Goal: Transaction & Acquisition: Purchase product/service

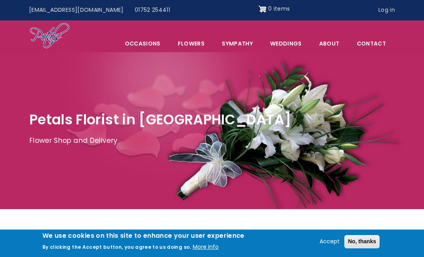
click at [197, 47] on link "Flowers" at bounding box center [191, 43] width 43 height 17
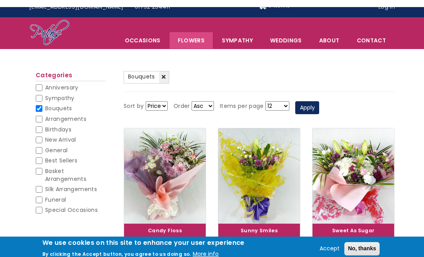
scroll to position [3, 0]
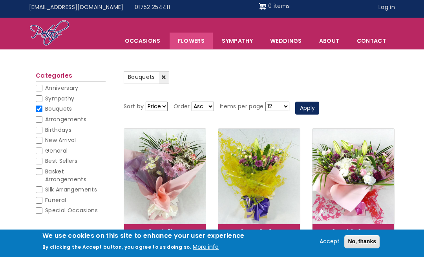
click at [61, 157] on span "Best Sellers" at bounding box center [61, 161] width 32 height 8
click at [42, 158] on input "Best Sellers" at bounding box center [39, 161] width 7 height 7
checkbox input "true"
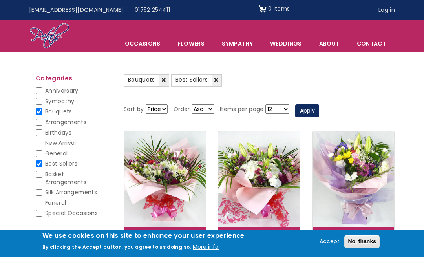
click at [67, 150] on span "General" at bounding box center [56, 154] width 22 height 8
click at [42, 151] on input "General" at bounding box center [39, 154] width 7 height 7
checkbox input "true"
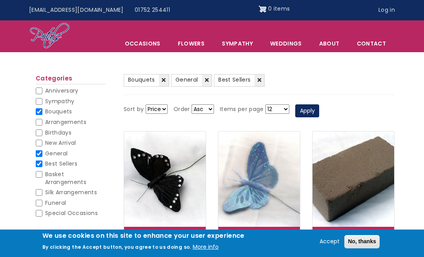
click at [65, 152] on span "General" at bounding box center [56, 154] width 22 height 8
click at [42, 152] on input "General" at bounding box center [39, 154] width 7 height 7
checkbox input "false"
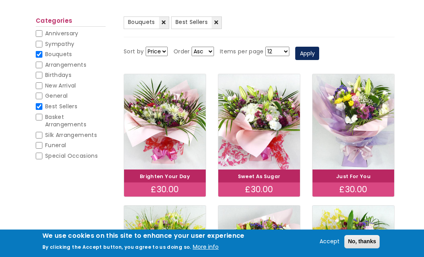
scroll to position [88, 0]
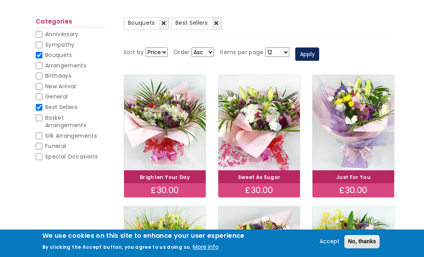
click at [358, 128] on img at bounding box center [354, 122] width 82 height 95
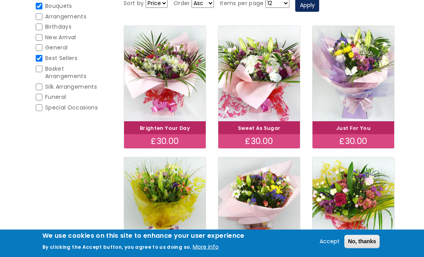
scroll to position [138, 0]
click at [165, 85] on img at bounding box center [165, 73] width 82 height 95
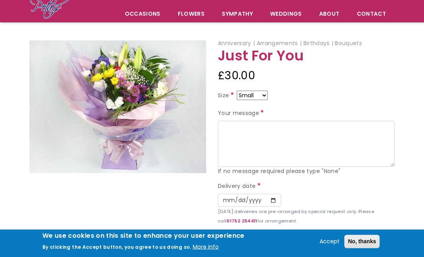
scroll to position [61, 0]
click at [368, 249] on button "No, thanks" at bounding box center [362, 241] width 35 height 13
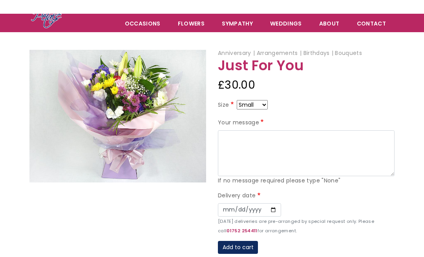
scroll to position [0, 0]
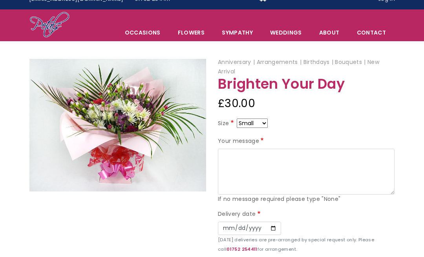
scroll to position [12, 0]
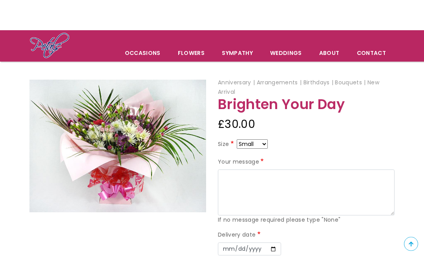
click at [263, 140] on select "Small Medium Large" at bounding box center [252, 144] width 31 height 9
select select "9"
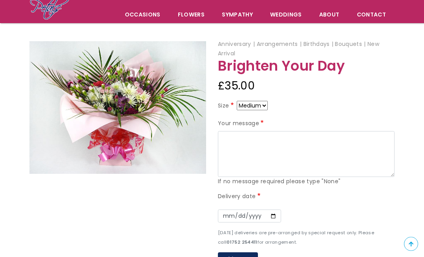
scroll to position [62, 0]
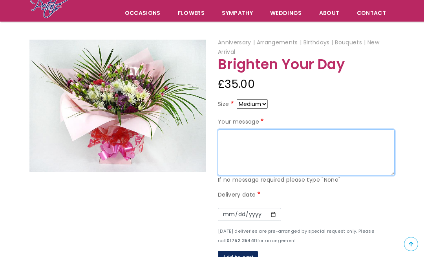
click at [309, 138] on textarea "Your message" at bounding box center [306, 153] width 177 height 46
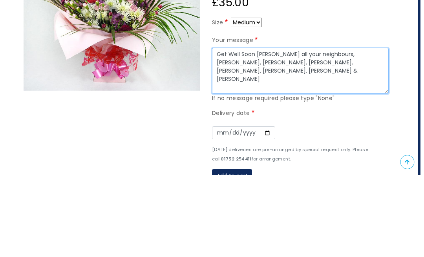
scroll to position [62, 0]
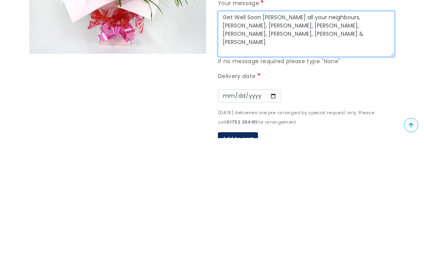
type textarea "Get Well Soon Annette Love all your neighbours, Mark, Carole, Barry, Laura, Gar…"
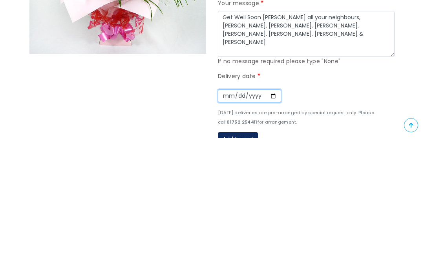
click at [225, 209] on input "Date" at bounding box center [249, 215] width 63 height 13
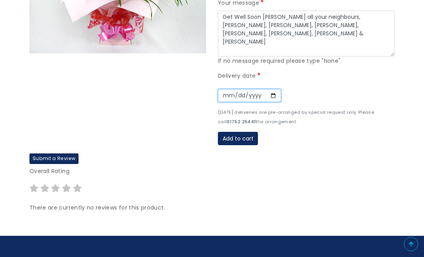
type input "2025-09-04"
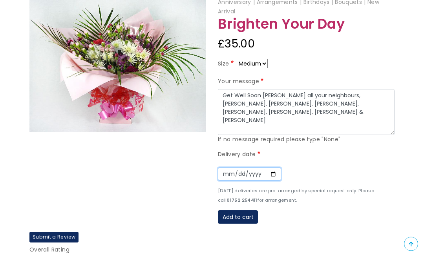
scroll to position [102, 0]
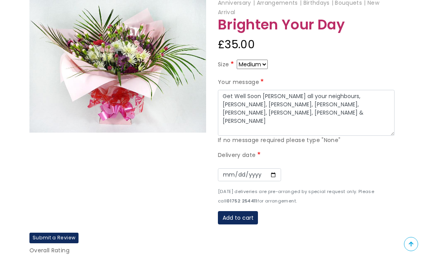
click at [238, 220] on button "Add to cart" at bounding box center [238, 217] width 40 height 13
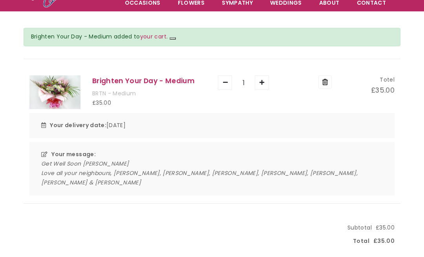
scroll to position [48, 0]
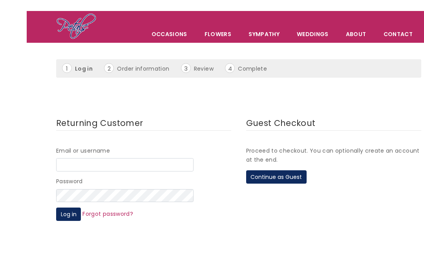
scroll to position [41, 0]
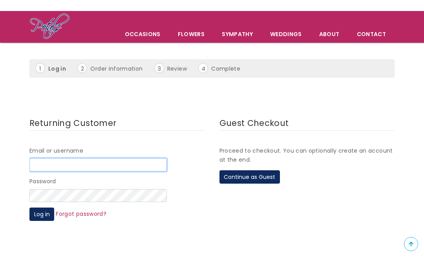
click at [50, 160] on input "Email or username" at bounding box center [98, 164] width 138 height 13
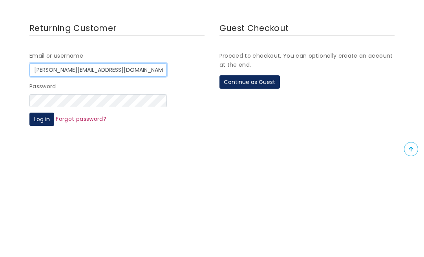
type input "[PERSON_NAME][EMAIL_ADDRESS][DOMAIN_NAME]"
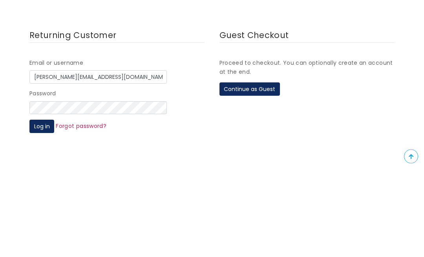
click at [41, 208] on button "Log in" at bounding box center [41, 214] width 25 height 13
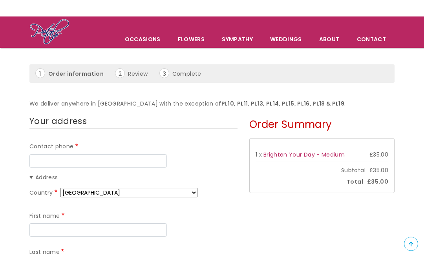
scroll to position [37, 0]
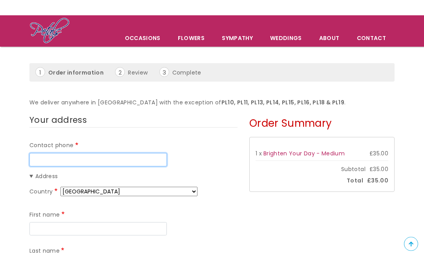
click at [44, 154] on input "Contact phone" at bounding box center [98, 160] width 138 height 13
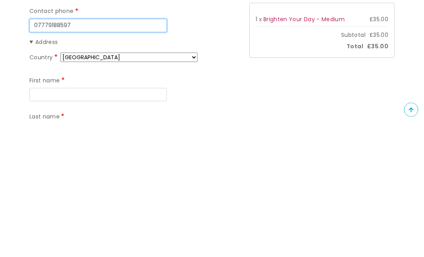
type input "07779188597"
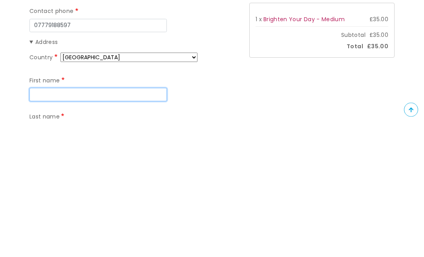
click at [38, 223] on input "First name" at bounding box center [98, 229] width 138 height 13
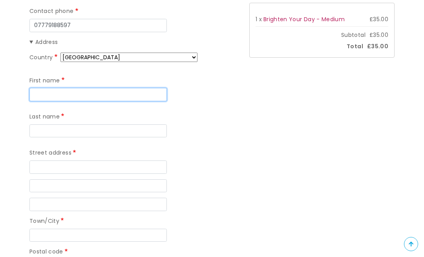
click at [134, 90] on input "First name" at bounding box center [98, 94] width 138 height 13
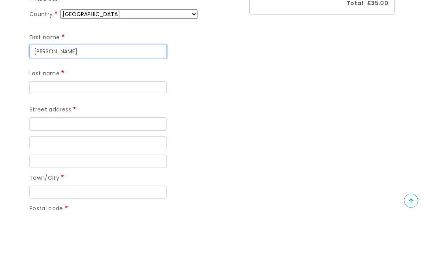
type input "[PERSON_NAME]"
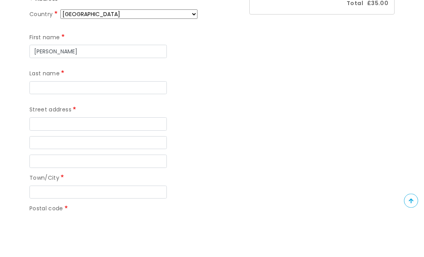
click at [111, 125] on input "Last name" at bounding box center [98, 131] width 138 height 13
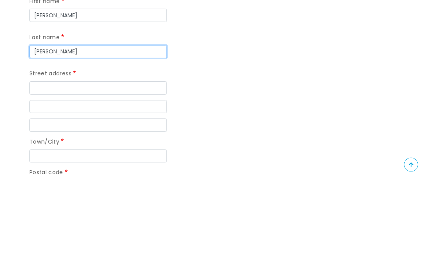
type input "[PERSON_NAME]"
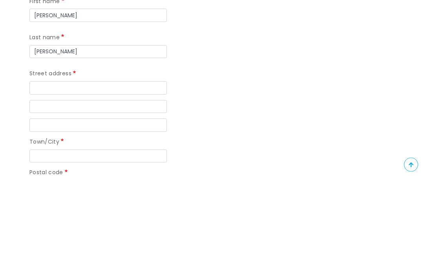
click at [132, 161] on input "Street address" at bounding box center [98, 167] width 138 height 13
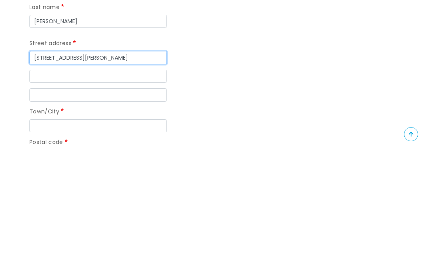
type input "[STREET_ADDRESS][PERSON_NAME]"
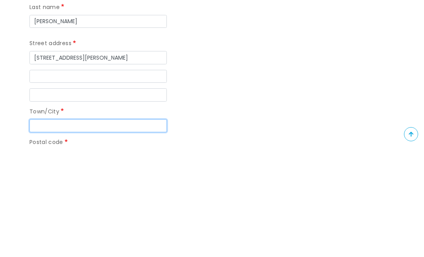
click at [44, 229] on input "Town/City" at bounding box center [98, 235] width 138 height 13
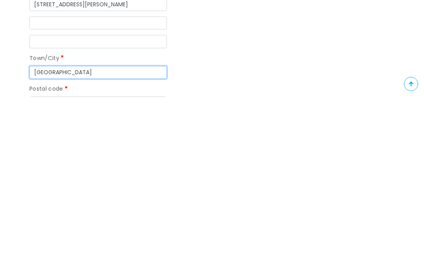
type input "[GEOGRAPHIC_DATA]"
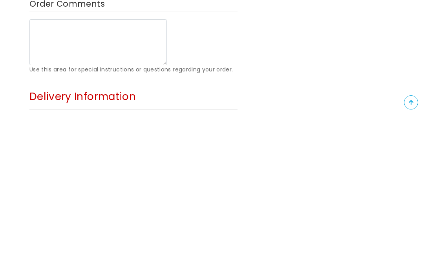
scroll to position [354, 0]
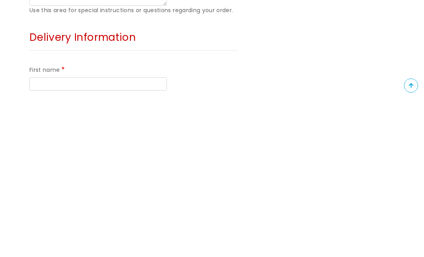
type input "PL6 8UQ"
click at [143, 236] on input "First name" at bounding box center [98, 242] width 138 height 13
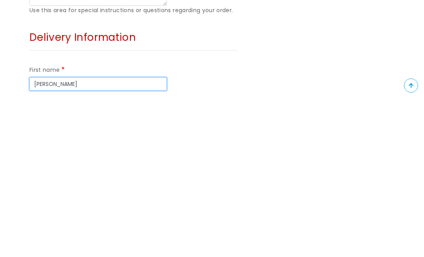
type input "Annette"
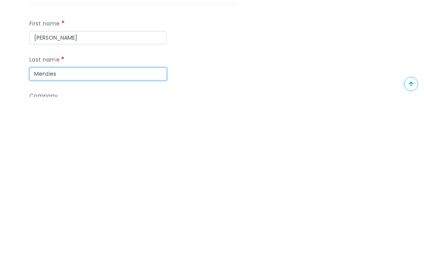
type input "Menzies"
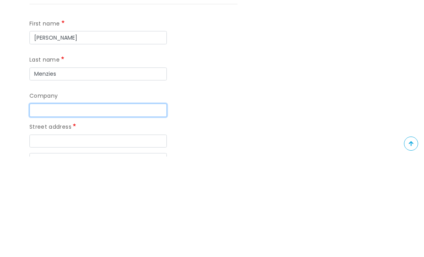
scroll to position [460, 0]
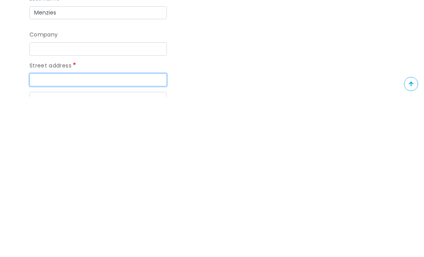
click at [136, 234] on input "Street address" at bounding box center [98, 240] width 138 height 13
type input "276 Miller Way"
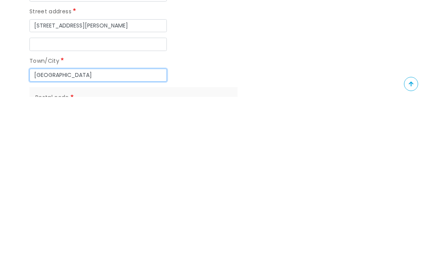
type input "Plymouth"
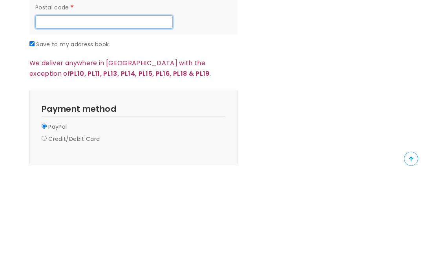
scroll to position [679, 0]
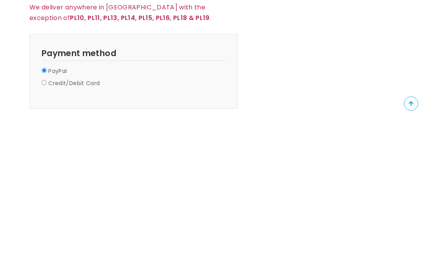
type input "PL6 8UQ"
click at [88, 220] on label "Credit/Debit Card" at bounding box center [73, 224] width 51 height 9
click at [47, 221] on input "Credit/Debit Card" at bounding box center [44, 223] width 5 height 5
radio input "true"
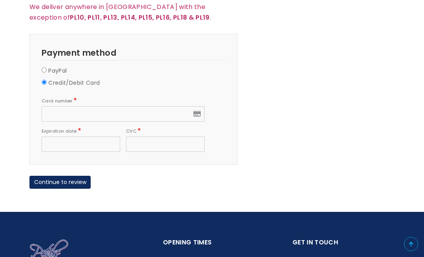
click at [129, 111] on div at bounding box center [123, 113] width 163 height 15
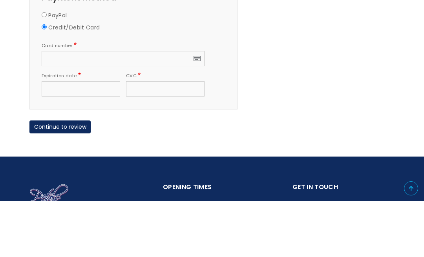
click at [163, 137] on div at bounding box center [165, 144] width 79 height 15
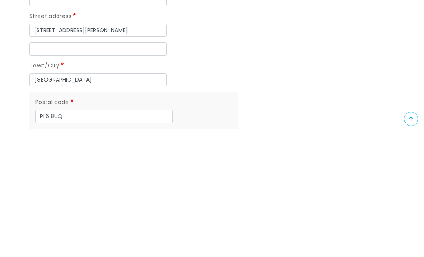
scroll to position [543, 0]
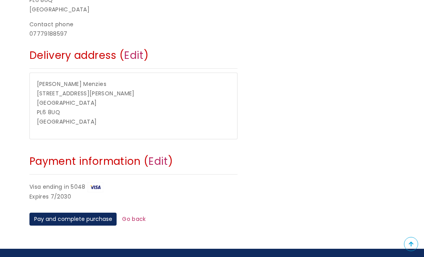
scroll to position [248, 0]
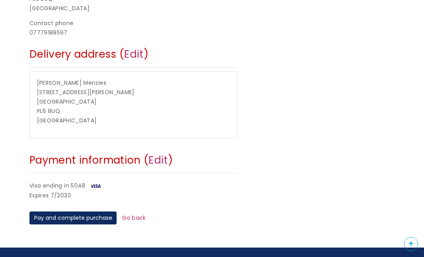
click at [103, 212] on button "Pay and complete purchase" at bounding box center [72, 218] width 87 height 13
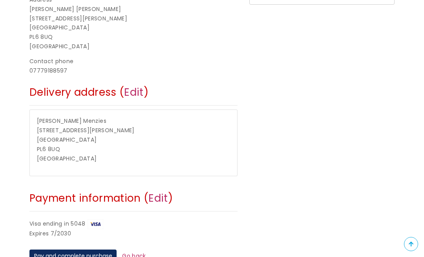
scroll to position [237, 0]
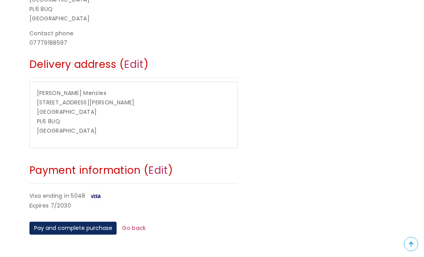
click at [86, 222] on button "Pay and complete purchase" at bounding box center [72, 228] width 87 height 13
